Goal: Information Seeking & Learning: Compare options

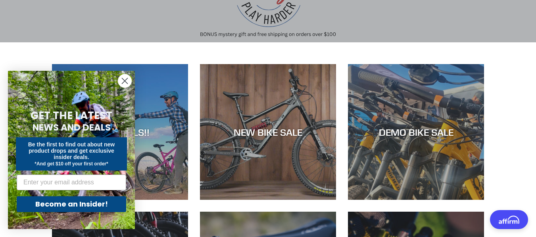
click at [120, 78] on circle "Close dialog" at bounding box center [124, 81] width 13 height 13
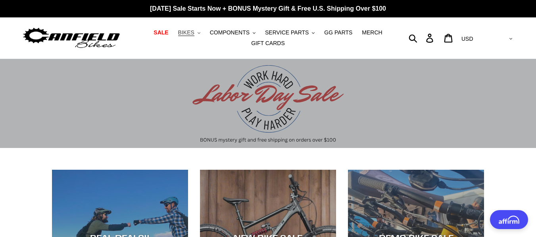
click at [193, 34] on span "BIKES" at bounding box center [186, 32] width 16 height 7
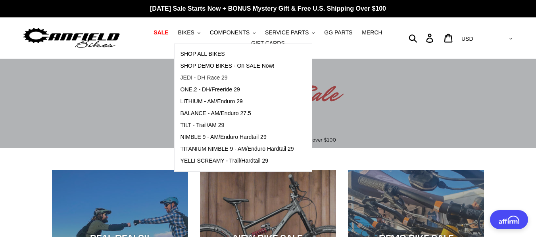
click at [192, 80] on span "JEDI - DH Race 29" at bounding box center [203, 78] width 47 height 7
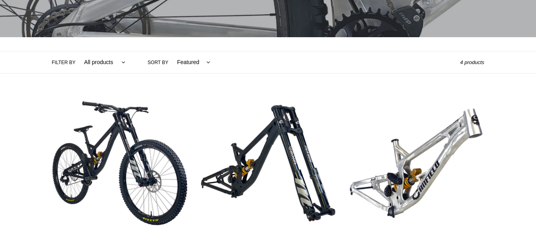
scroll to position [211, 0]
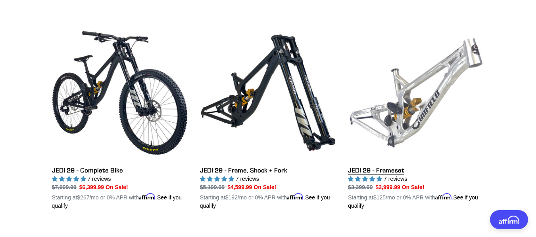
click at [406, 106] on link "JEDI 29 - Frameset" at bounding box center [416, 118] width 136 height 186
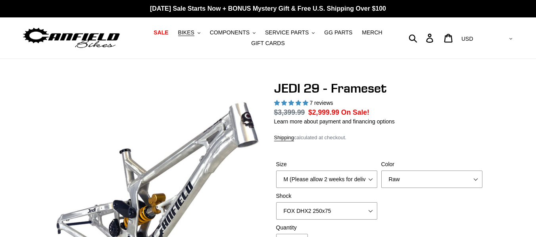
select select "highest-rating"
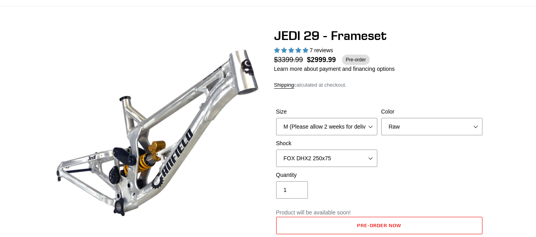
scroll to position [106, 0]
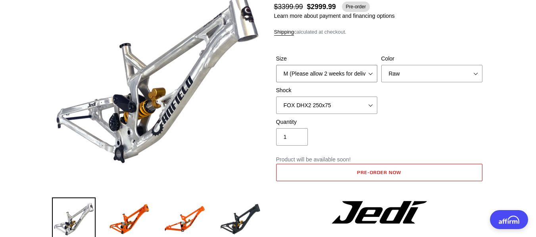
click at [364, 74] on select "M (Please allow 2 weeks for delivery) L (Please allow 2 weeks for delivery) XL" at bounding box center [326, 73] width 101 height 17
click at [413, 77] on select "Orange Raw Stealth Black" at bounding box center [431, 73] width 101 height 17
select select "Stealth Black"
click at [381, 65] on select "Orange Raw Stealth Black" at bounding box center [431, 73] width 101 height 17
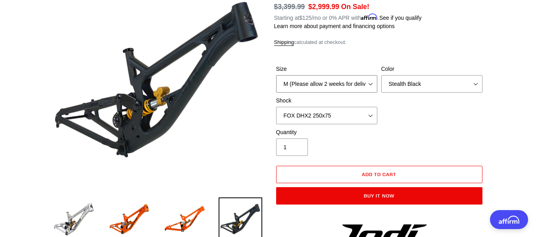
click at [351, 83] on select "M (Please allow 2 weeks for delivery) L (Please allow 2 weeks for delivery) XL" at bounding box center [326, 83] width 101 height 17
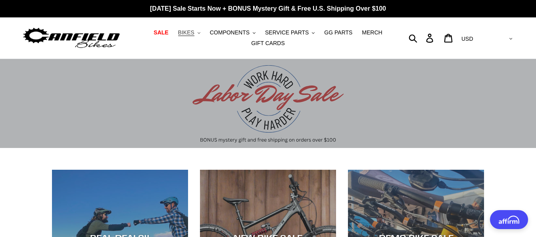
click at [194, 32] on span "BIKES" at bounding box center [186, 32] width 16 height 7
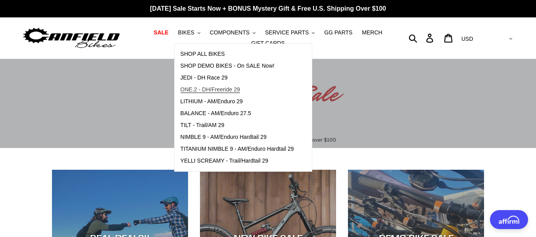
click at [201, 90] on span "ONE.2 - DH/Freeride 29" at bounding box center [209, 89] width 59 height 7
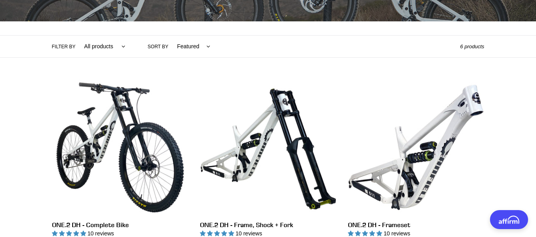
scroll to position [159, 0]
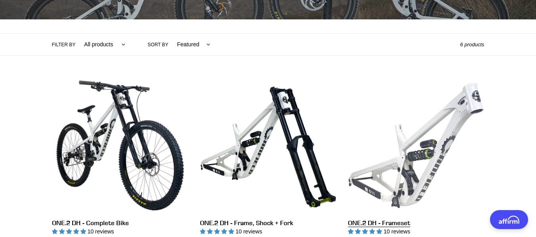
click at [406, 147] on link "ONE.2 DH - Frameset" at bounding box center [416, 171] width 136 height 186
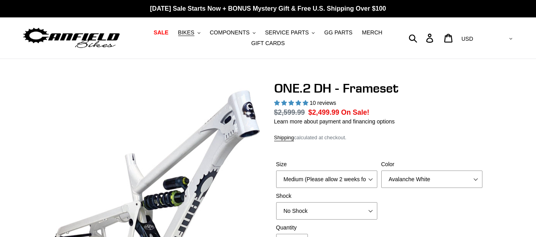
select select "highest-rating"
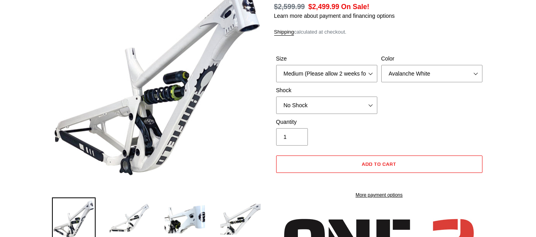
scroll to position [106, 0]
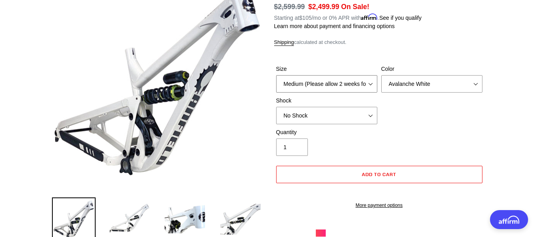
click at [368, 82] on select "Medium (Please allow 2 weeks for delivery) Large (Sold Out)" at bounding box center [326, 83] width 101 height 17
click at [398, 82] on select "Avalanche White Bentonite Grey" at bounding box center [431, 83] width 101 height 17
select select "Bentonite Grey"
click at [381, 75] on select "Avalanche White Bentonite Grey" at bounding box center [431, 83] width 101 height 17
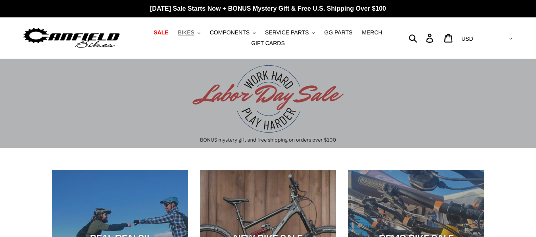
click at [193, 33] on span "BIKES" at bounding box center [186, 32] width 16 height 7
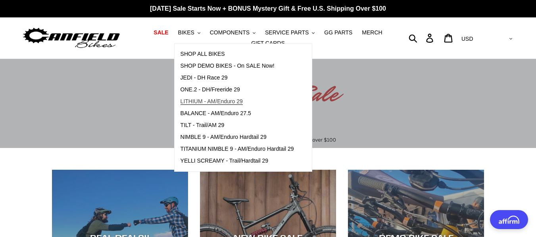
click at [193, 102] on span "LITHIUM - AM/Enduro 29" at bounding box center [211, 101] width 62 height 7
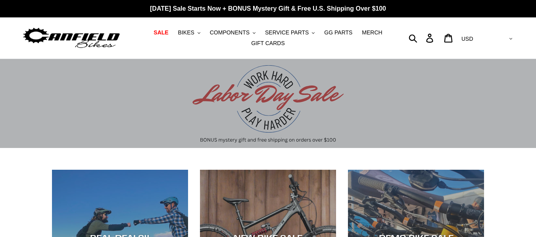
click at [190, 36] on span "BIKES" at bounding box center [186, 32] width 16 height 7
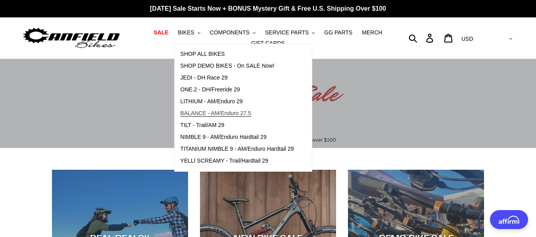
click at [191, 111] on span "BALANCE - AM/Enduro 27.5" at bounding box center [215, 113] width 71 height 7
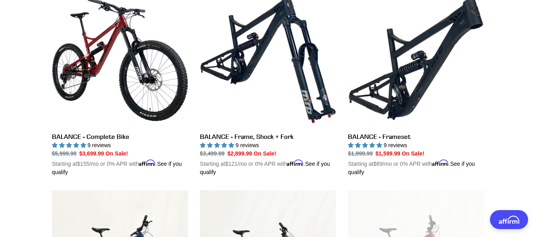
scroll to position [211, 0]
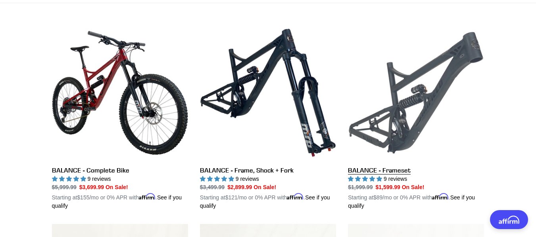
click at [398, 108] on link "BALANCE - Frameset" at bounding box center [416, 118] width 136 height 186
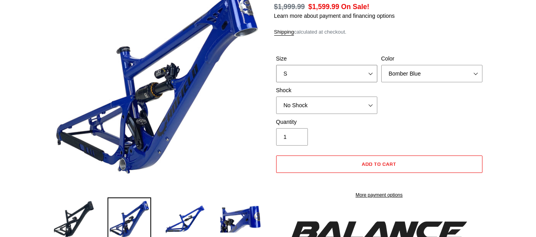
select select "highest-rating"
click at [360, 73] on select "S M L XL" at bounding box center [326, 73] width 101 height 17
select select "M"
click at [276, 65] on select "S M L XL" at bounding box center [326, 73] width 101 height 17
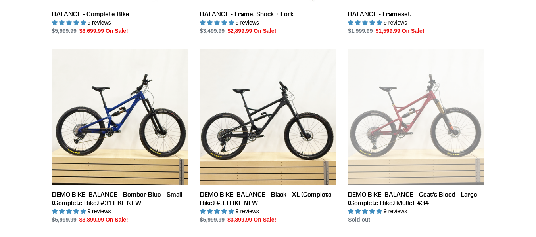
scroll to position [370, 0]
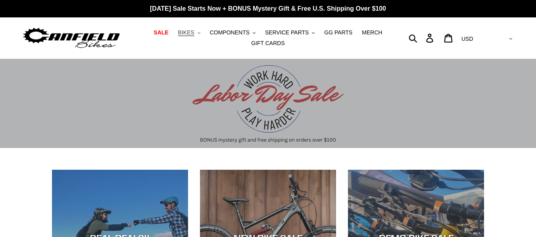
click at [194, 32] on span "BIKES" at bounding box center [186, 32] width 16 height 7
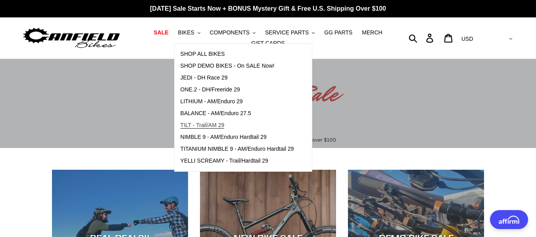
click at [194, 125] on span "TILT - Trail/AM 29" at bounding box center [202, 125] width 44 height 7
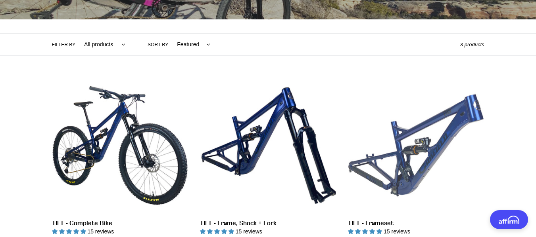
click at [397, 142] on link "TILT - Frameset" at bounding box center [416, 161] width 136 height 167
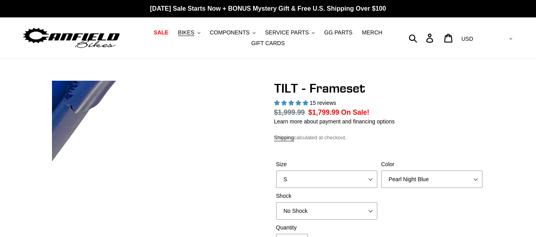
select select "highest-rating"
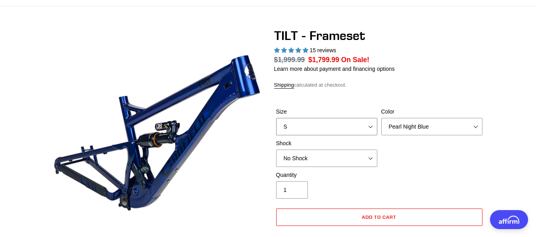
click at [318, 128] on select "S M L XL" at bounding box center [326, 126] width 101 height 17
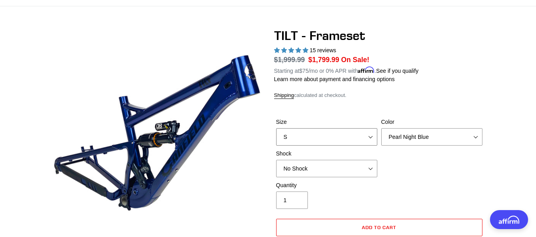
select select "M"
click at [276, 128] on select "S M L XL" at bounding box center [326, 136] width 101 height 17
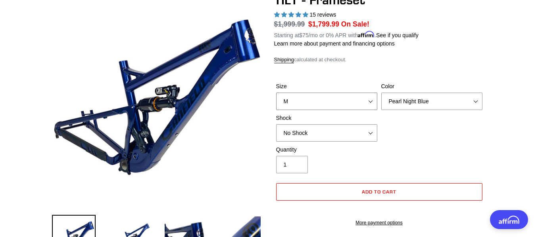
scroll to position [106, 0]
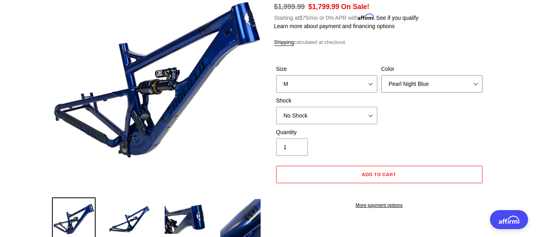
click at [406, 86] on select "Pearl Night Blue Stealth Silver" at bounding box center [431, 83] width 101 height 17
click at [381, 75] on select "Pearl Night Blue Stealth Silver" at bounding box center [431, 83] width 101 height 17
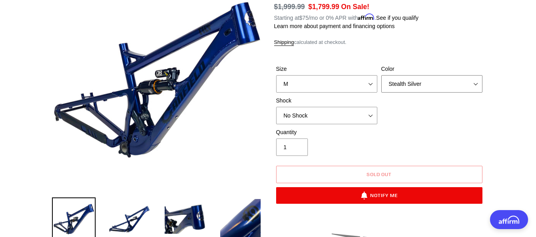
click at [404, 79] on select "Pearl Night Blue Stealth Silver" at bounding box center [431, 83] width 101 height 17
select select "Pearl Night Blue"
click at [381, 75] on select "Pearl Night Blue Stealth Silver" at bounding box center [431, 83] width 101 height 17
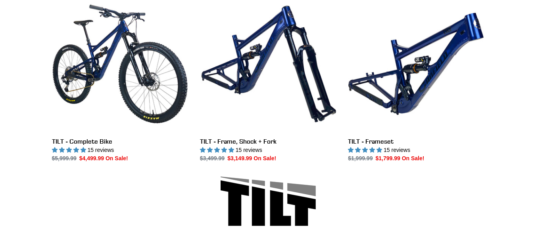
scroll to position [264, 0]
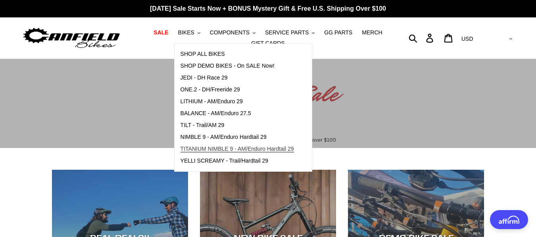
click at [199, 149] on span "TITANIUM NIMBLE 9 - AM/Enduro Hardtail 29" at bounding box center [236, 149] width 113 height 7
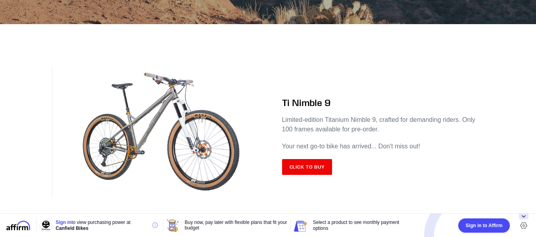
scroll to position [317, 0]
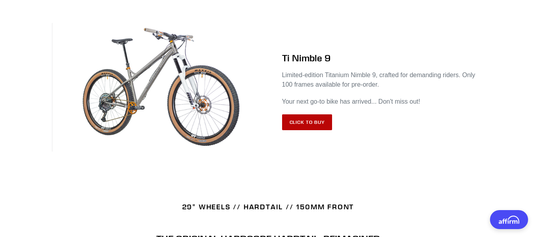
click at [300, 126] on link "Click to Buy" at bounding box center [307, 123] width 50 height 16
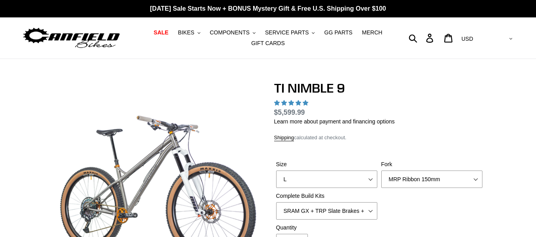
select select "highest-rating"
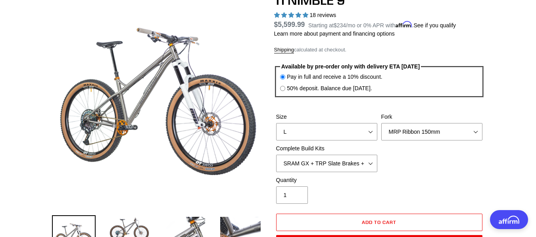
scroll to position [106, 0]
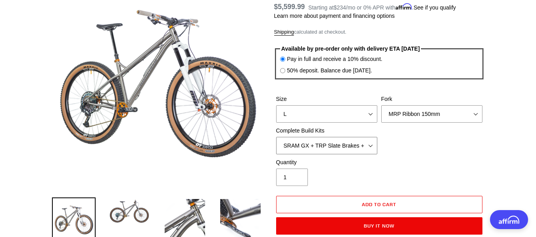
click at [315, 146] on select "SRAM GX + TRP Slate Brakes + Rotors + e13 LG-1 Wheels SHIMANO XT + SHIMANO brak…" at bounding box center [326, 145] width 101 height 17
click at [429, 134] on div "Size S M L XL / XXL (Specify at checkout) Fork MRP Ribbon 150mm RockShox Lyrik …" at bounding box center [379, 126] width 210 height 63
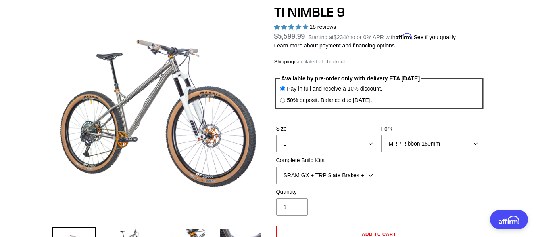
scroll to position [53, 0]
